Goal: Task Accomplishment & Management: Use online tool/utility

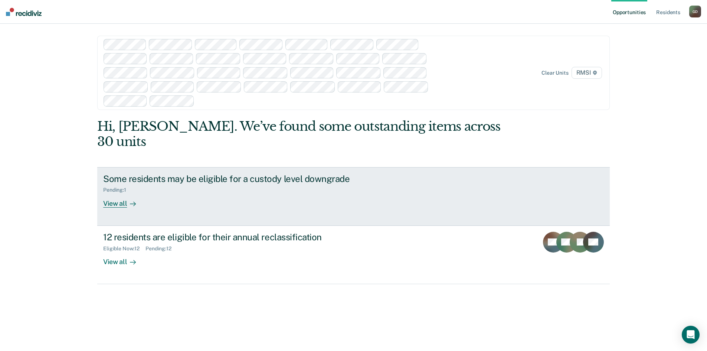
click at [118, 193] on div "View all" at bounding box center [124, 200] width 42 height 14
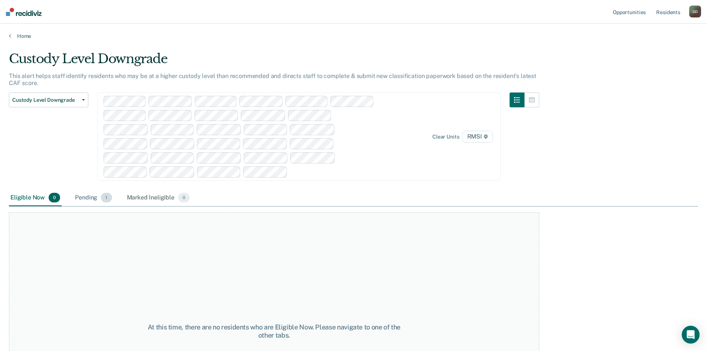
click at [86, 196] on div "Pending 1" at bounding box center [93, 198] width 40 height 16
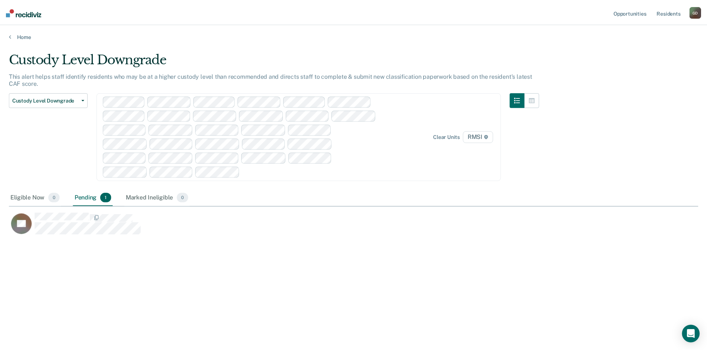
scroll to position [238, 689]
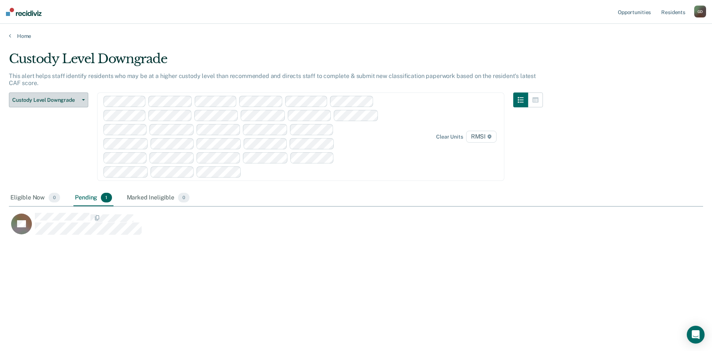
click at [43, 99] on span "Custody Level Downgrade" at bounding box center [45, 100] width 67 height 6
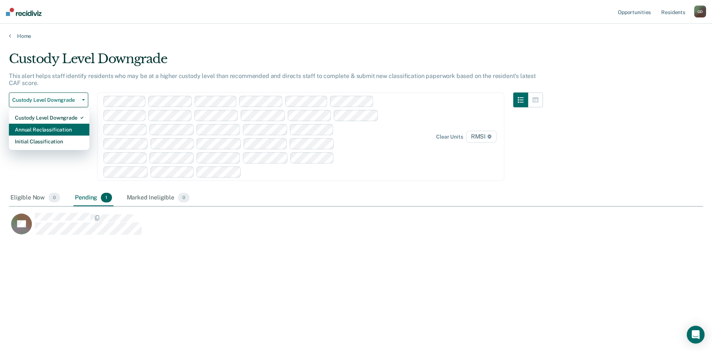
click at [37, 129] on div "Annual Reclassification" at bounding box center [49, 130] width 69 height 12
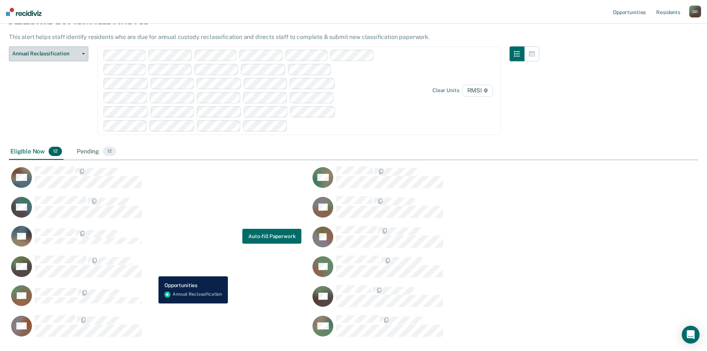
scroll to position [86, 0]
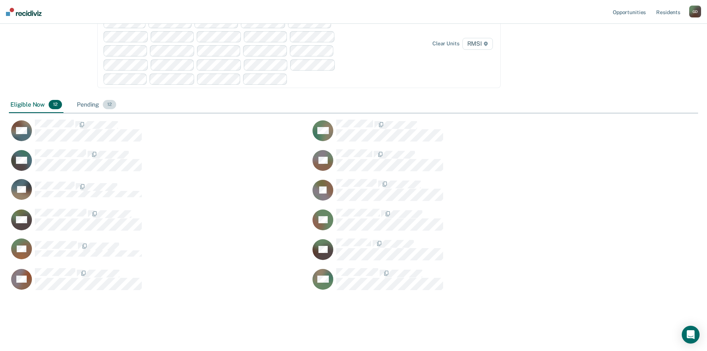
click at [94, 103] on div "Pending 12" at bounding box center [96, 105] width 42 height 16
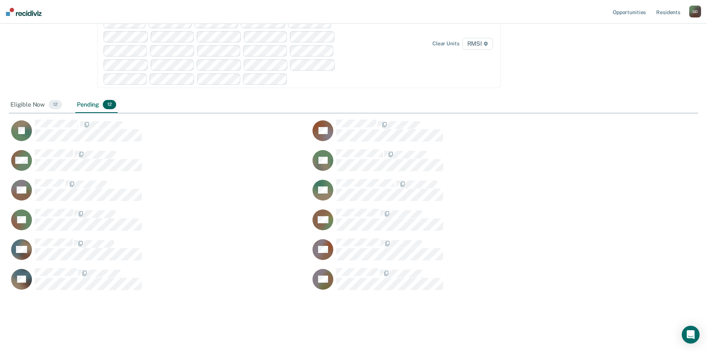
scroll to position [324, 683]
click at [23, 106] on div "Eligible Now 12" at bounding box center [36, 105] width 55 height 16
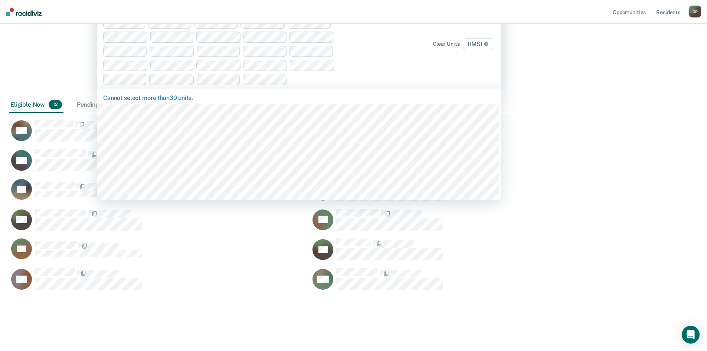
scroll to position [324, 683]
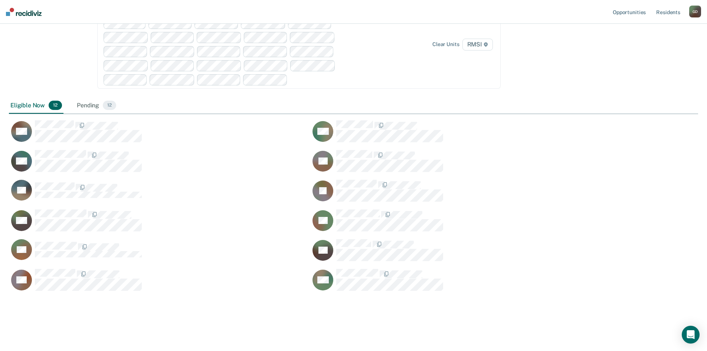
drag, startPoint x: 445, startPoint y: 74, endPoint x: 625, endPoint y: 53, distance: 181.1
click at [625, 53] on div "Annual Reclassification This alert helps staff identify residents who are due f…" at bounding box center [353, 130] width 689 height 329
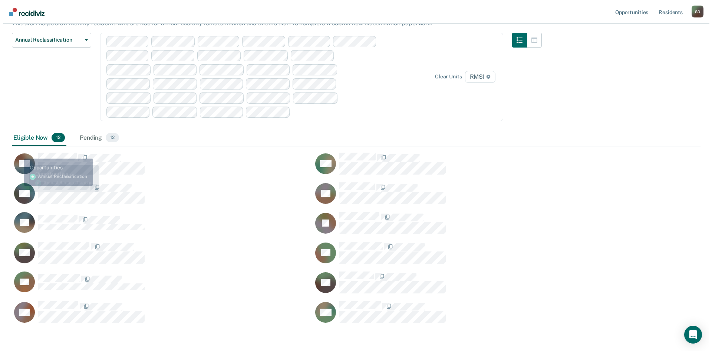
scroll to position [0, 0]
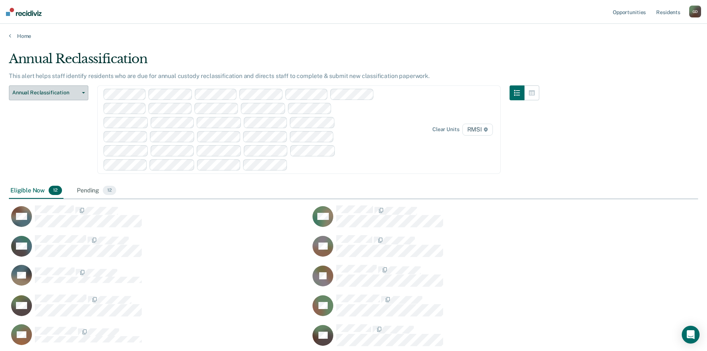
click at [61, 92] on span "Annual Reclassification" at bounding box center [45, 92] width 67 height 6
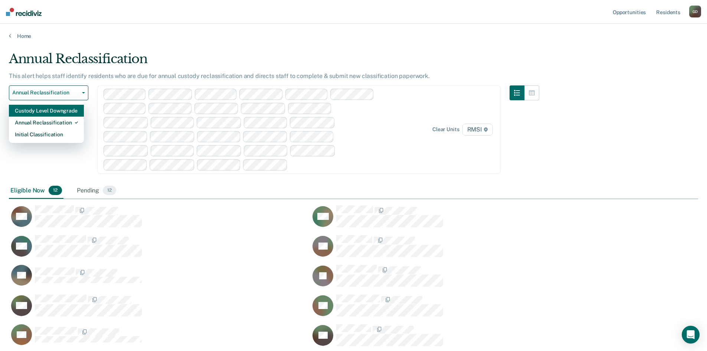
click at [66, 114] on div "Custody Level Downgrade" at bounding box center [46, 111] width 63 height 12
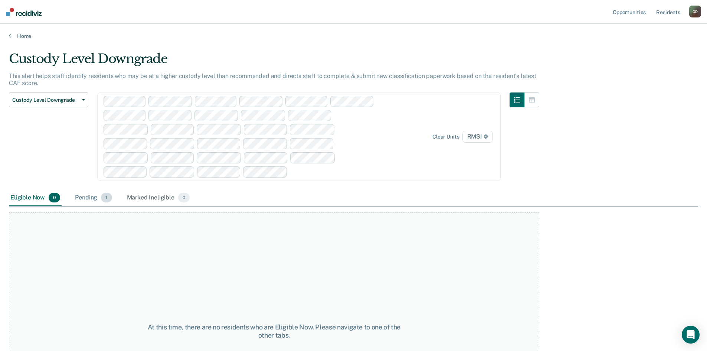
drag, startPoint x: 89, startPoint y: 199, endPoint x: 94, endPoint y: 201, distance: 5.3
click at [92, 200] on div "Pending 1" at bounding box center [93, 198] width 40 height 16
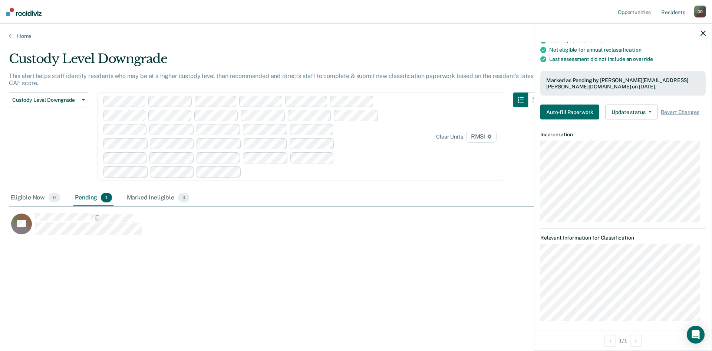
scroll to position [85, 0]
